Goal: Information Seeking & Learning: Learn about a topic

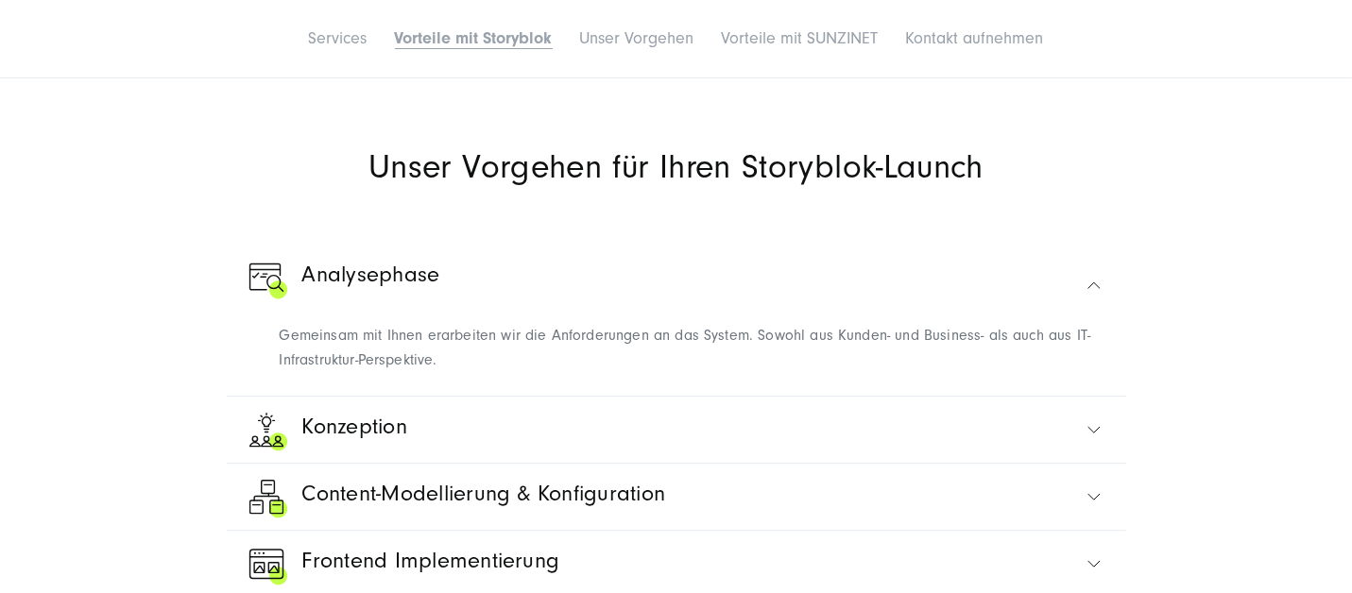
scroll to position [5101, 0]
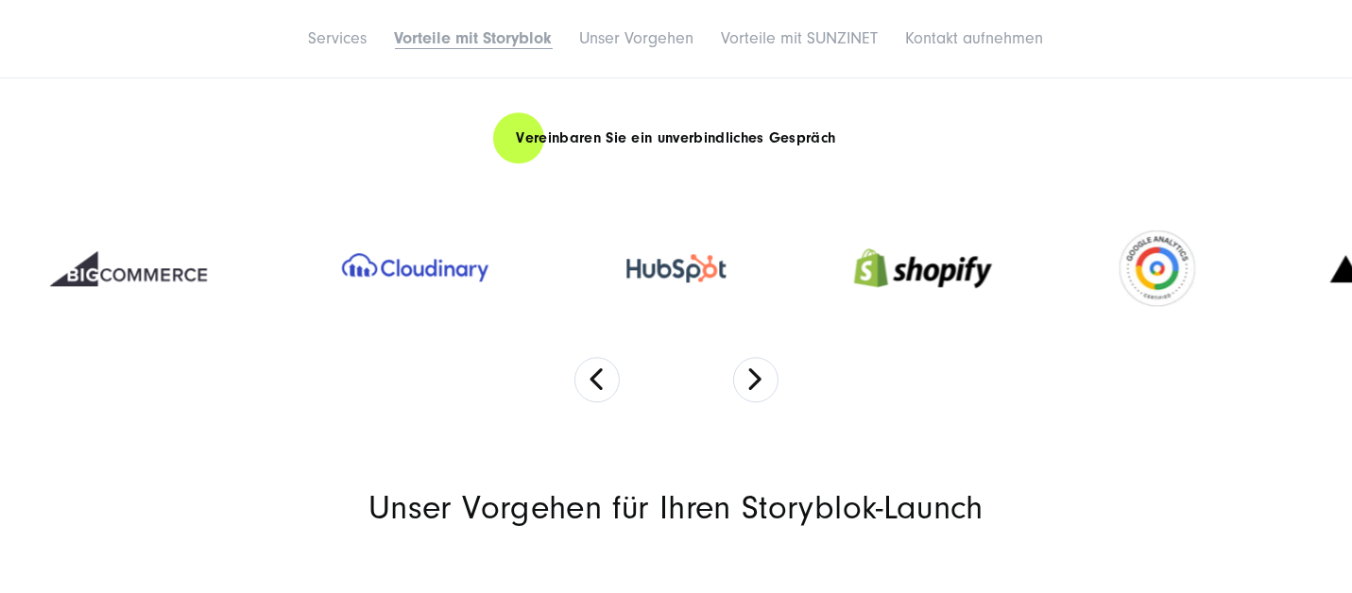
scroll to position [5007, 0]
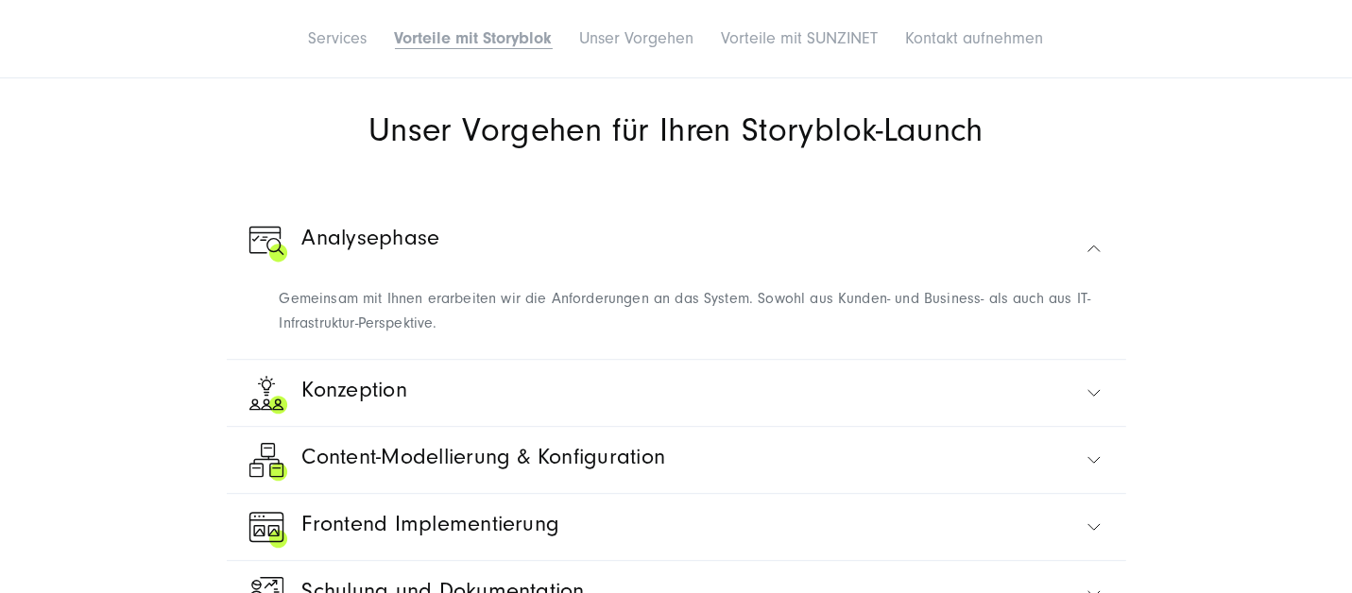
click at [768, 25] on button "Next" at bounding box center [755, 1] width 45 height 45
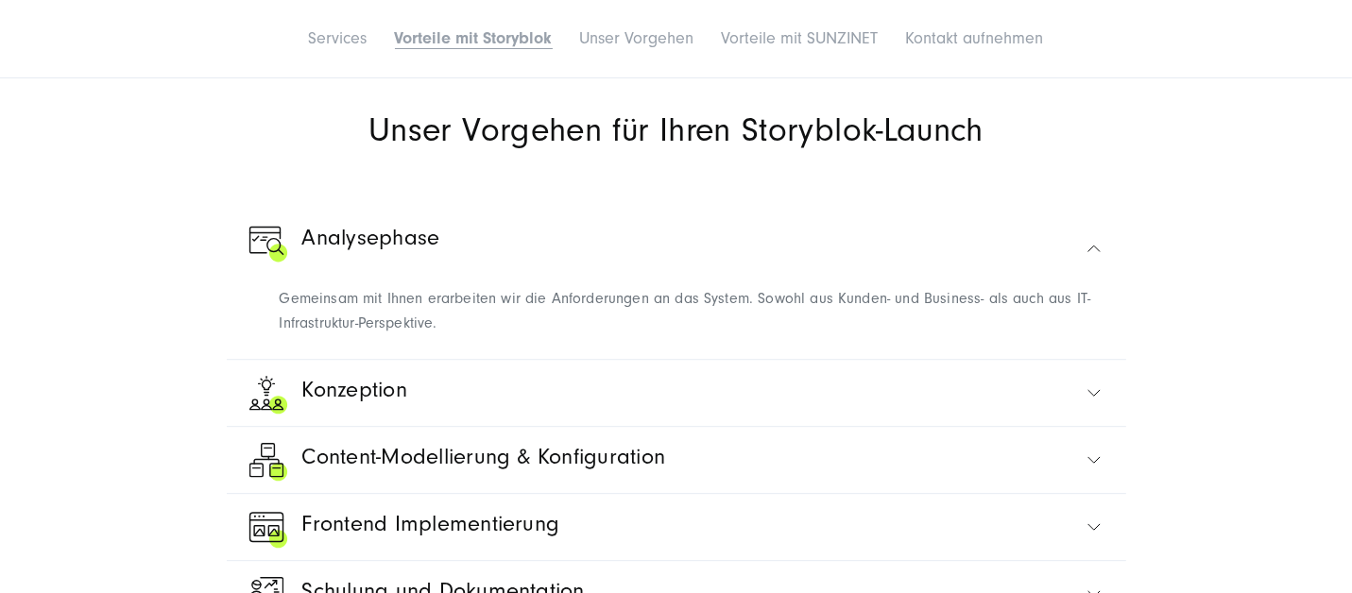
click at [768, 25] on button "Next" at bounding box center [755, 1] width 45 height 45
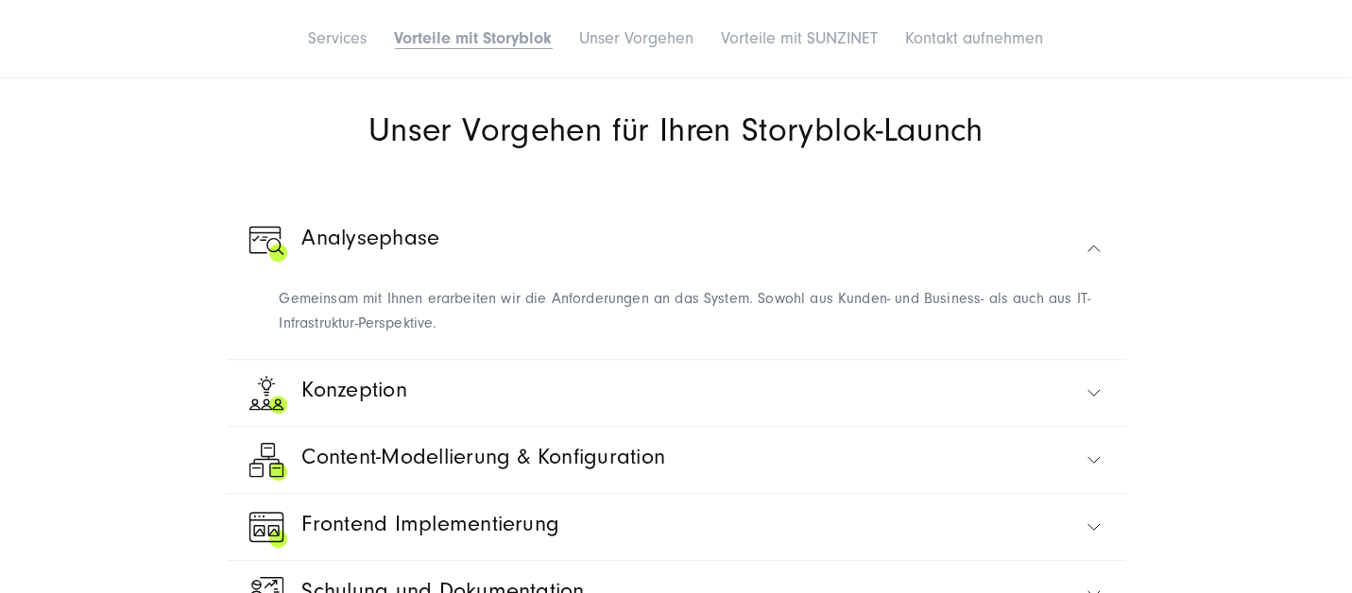
click at [768, 25] on button "Next" at bounding box center [755, 1] width 45 height 45
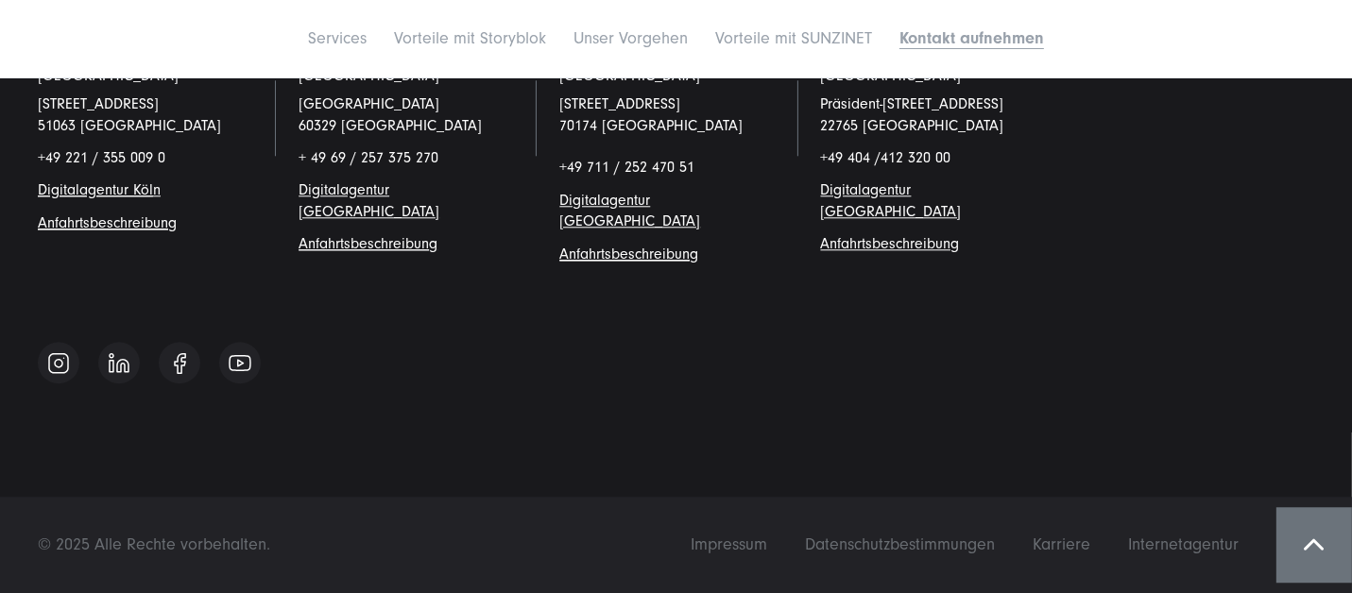
scroll to position [11988, 0]
